Goal: Download file/media

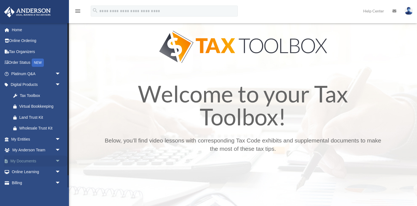
click at [58, 159] on span "arrow_drop_down" at bounding box center [60, 160] width 11 height 11
click at [23, 171] on link "Box" at bounding box center [38, 171] width 61 height 11
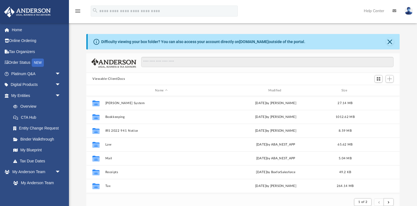
scroll to position [108, 313]
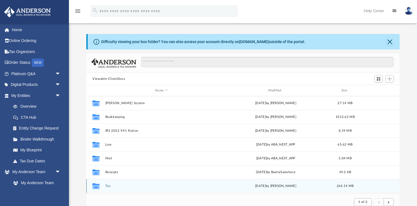
click at [98, 186] on icon "grid" at bounding box center [95, 186] width 7 height 4
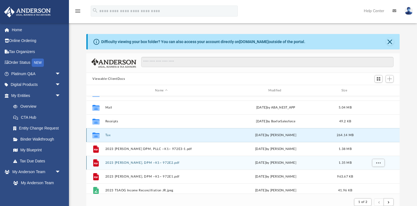
scroll to position [52, 0]
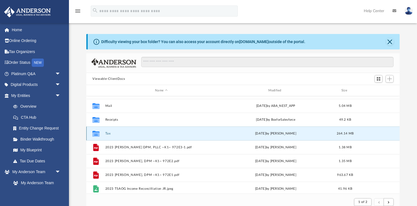
click at [102, 133] on div "Collaborated Folder" at bounding box center [96, 133] width 14 height 9
click at [95, 132] on icon "grid" at bounding box center [95, 134] width 7 height 4
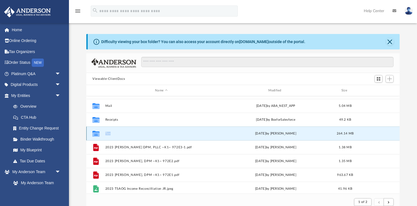
click at [108, 133] on button "Tax" at bounding box center [161, 133] width 112 height 4
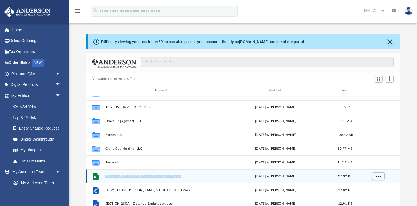
scroll to position [125, 313]
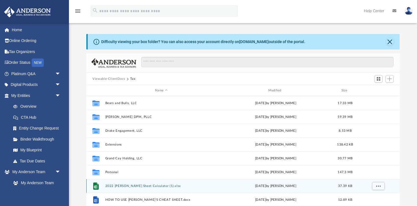
click at [286, 184] on div "Sun Jul 9 2023 by David Hughes" at bounding box center [276, 185] width 112 height 5
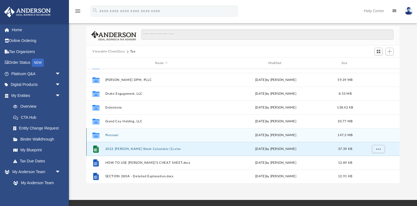
scroll to position [29, 0]
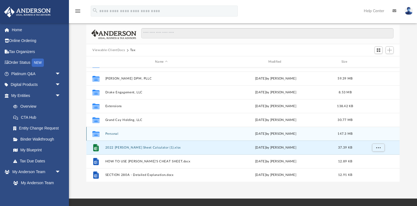
click at [109, 132] on button "Personal" at bounding box center [161, 134] width 112 height 4
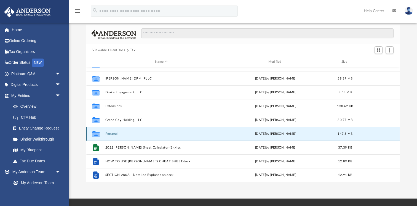
click at [109, 132] on button "Personal" at bounding box center [161, 134] width 112 height 4
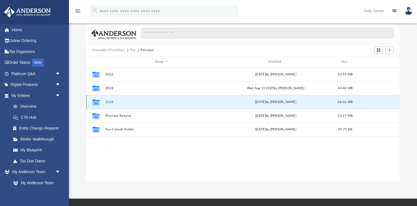
click at [108, 101] on button "2024" at bounding box center [161, 102] width 112 height 4
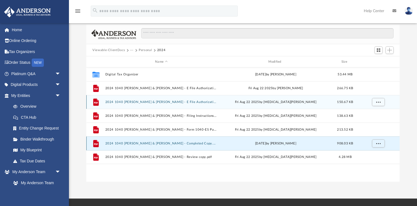
click at [158, 144] on button "2024 1040 Hughes, David & Jessica Rutstein - Completed Copy.pdf" at bounding box center [161, 143] width 112 height 4
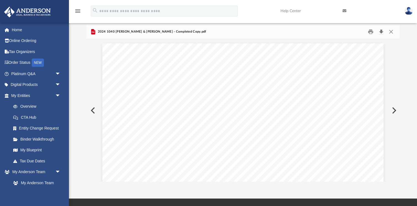
click at [381, 31] on button "Download" at bounding box center [381, 32] width 10 height 9
